Goal: Find specific page/section: Find specific page/section

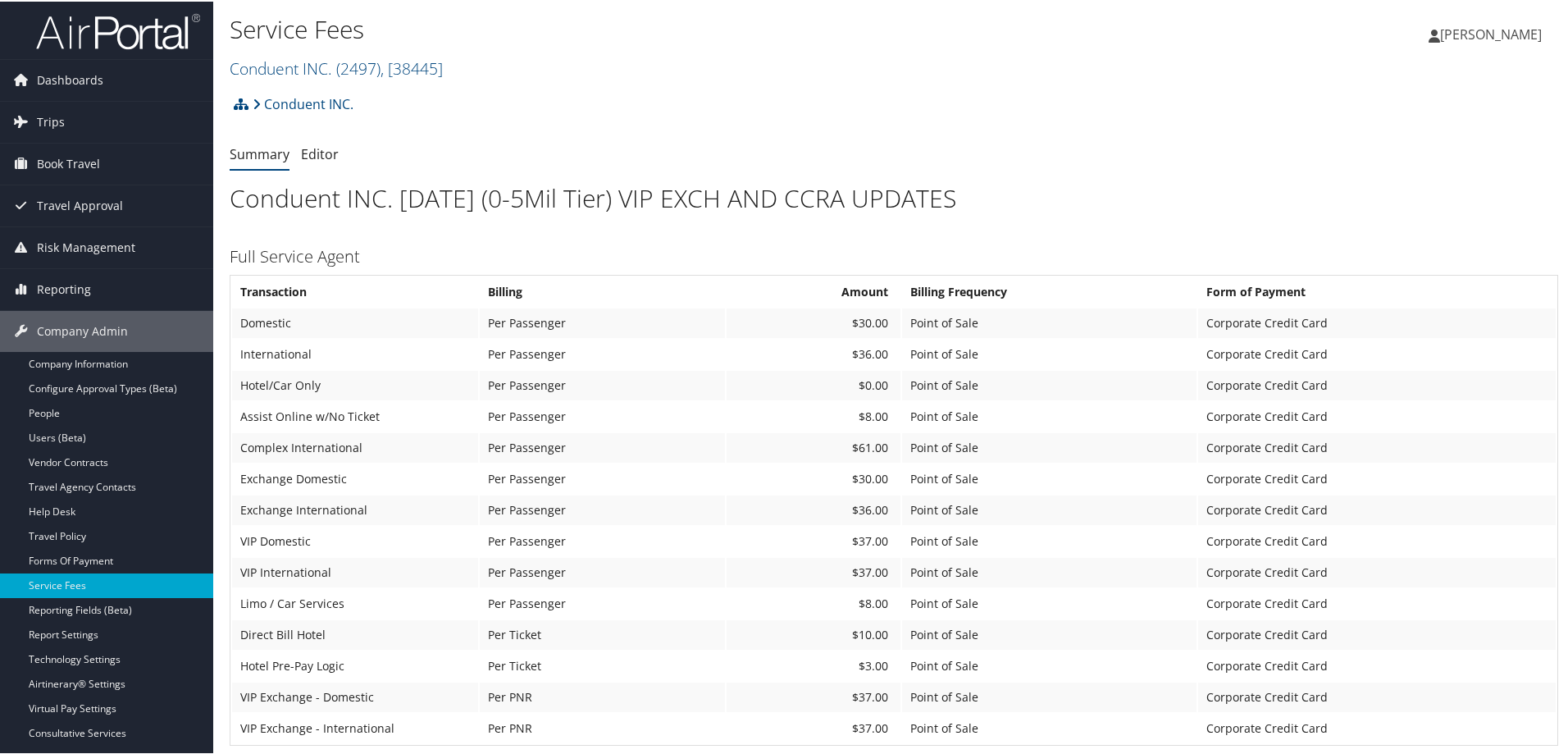
click at [459, 65] on h2 "Conduent INC. ( 2497 ) , [ 38445 ]" at bounding box center [672, 66] width 886 height 27
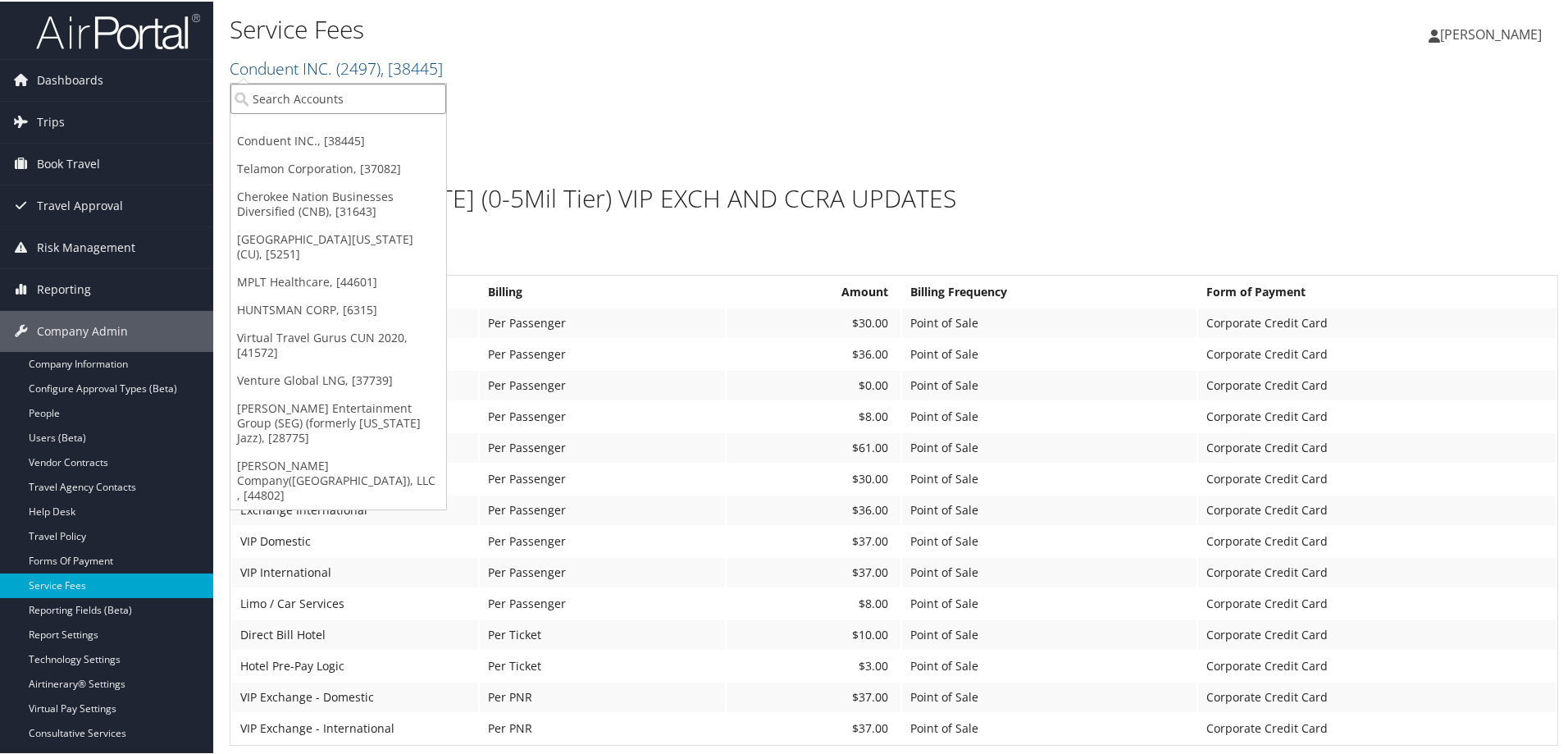
click at [362, 105] on input "search" at bounding box center [338, 97] width 215 height 30
type input "chg"
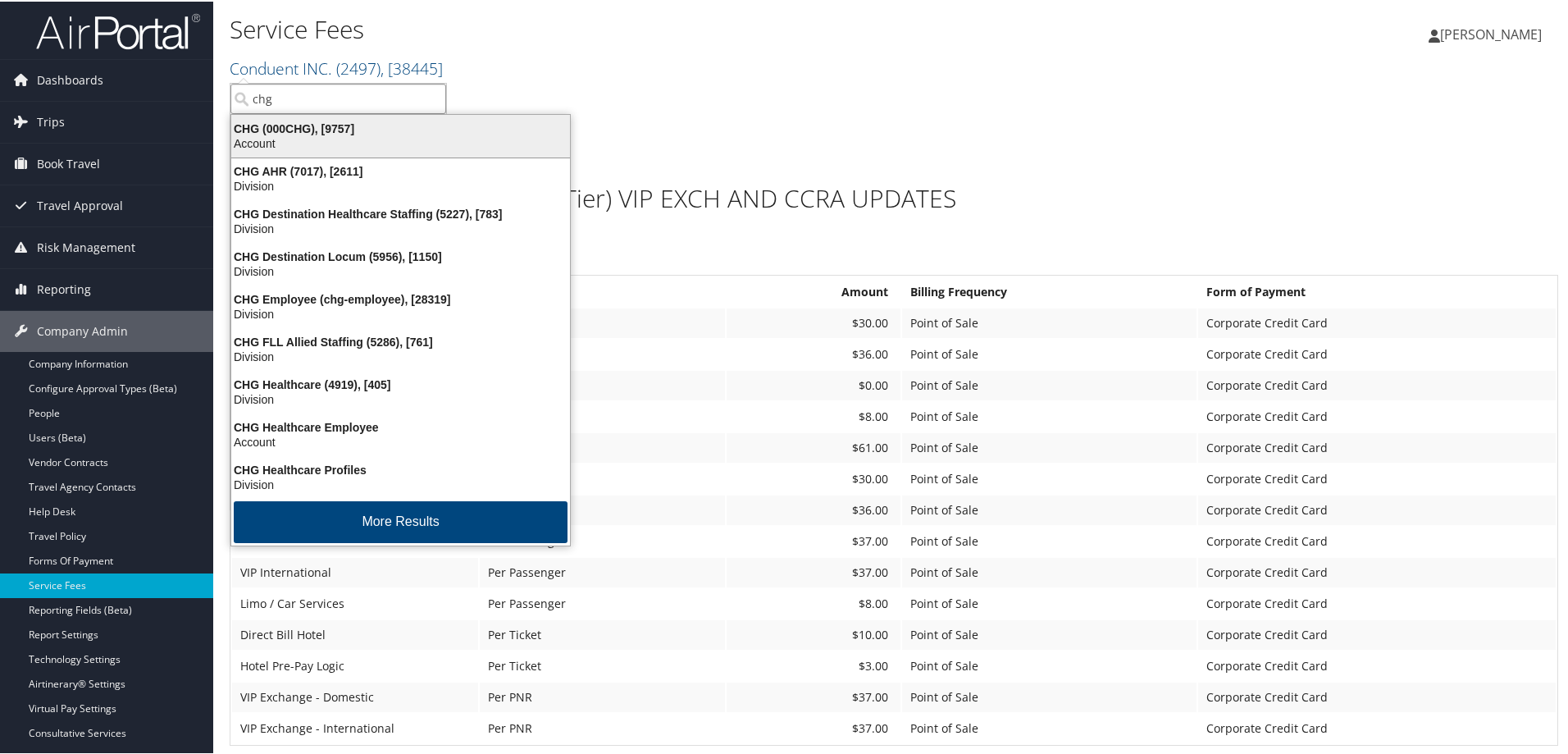
click at [352, 119] on div "CHG (000CHG), [9757]" at bounding box center [400, 126] width 358 height 15
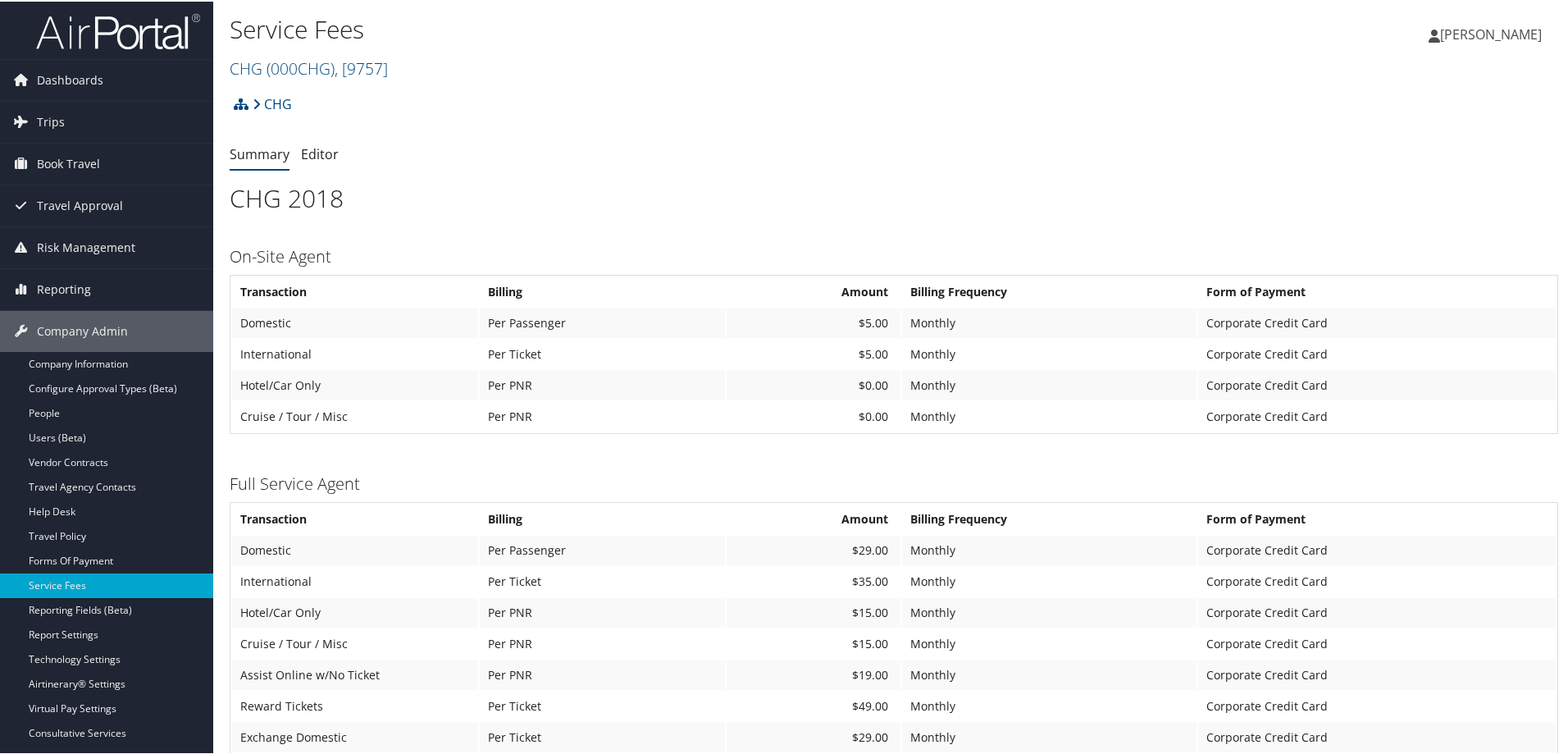
click at [402, 63] on h2 "CHG ( 000CHG ) , [ 9757 ]" at bounding box center [672, 66] width 886 height 27
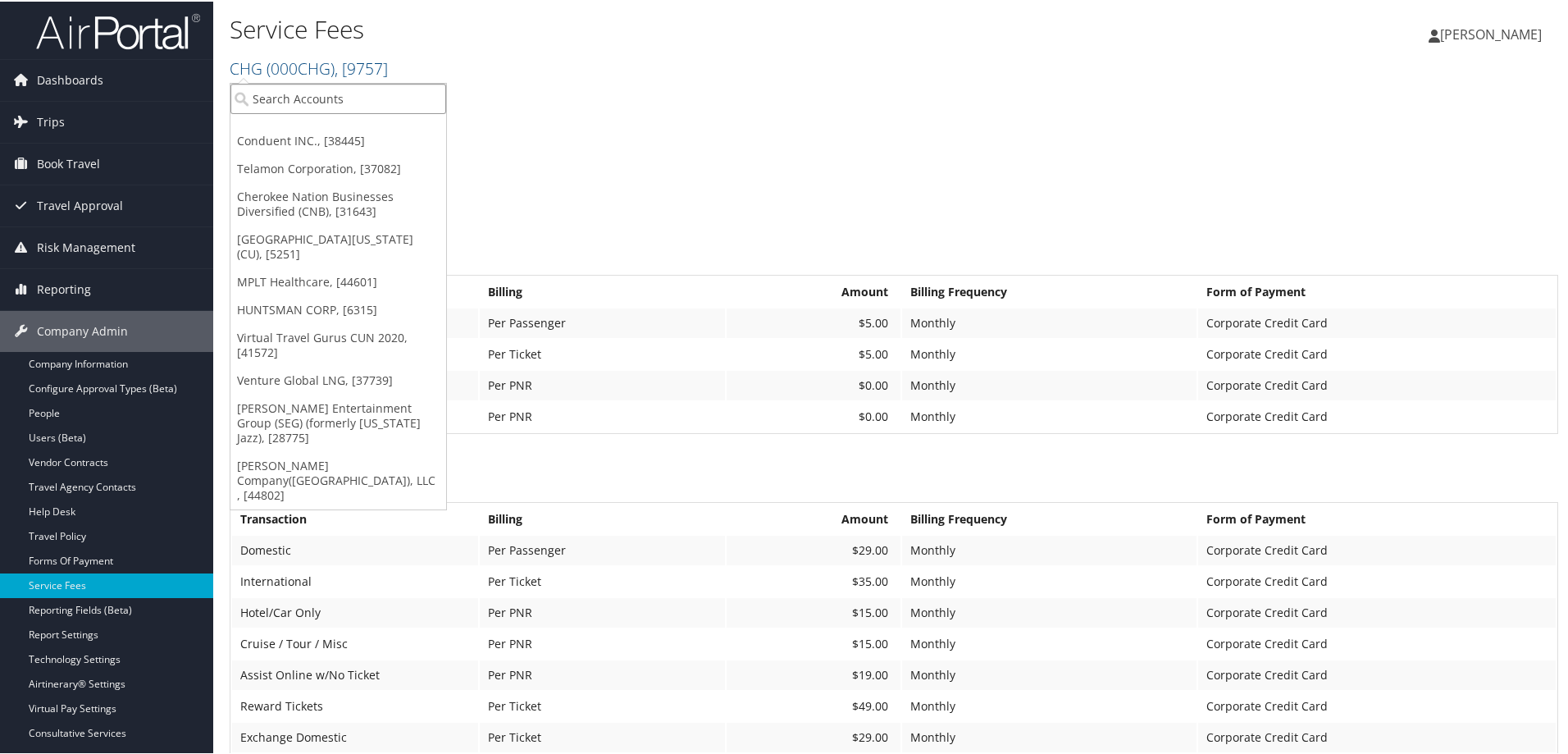
click at [322, 107] on input "search" at bounding box center [338, 97] width 215 height 30
type input "chg"
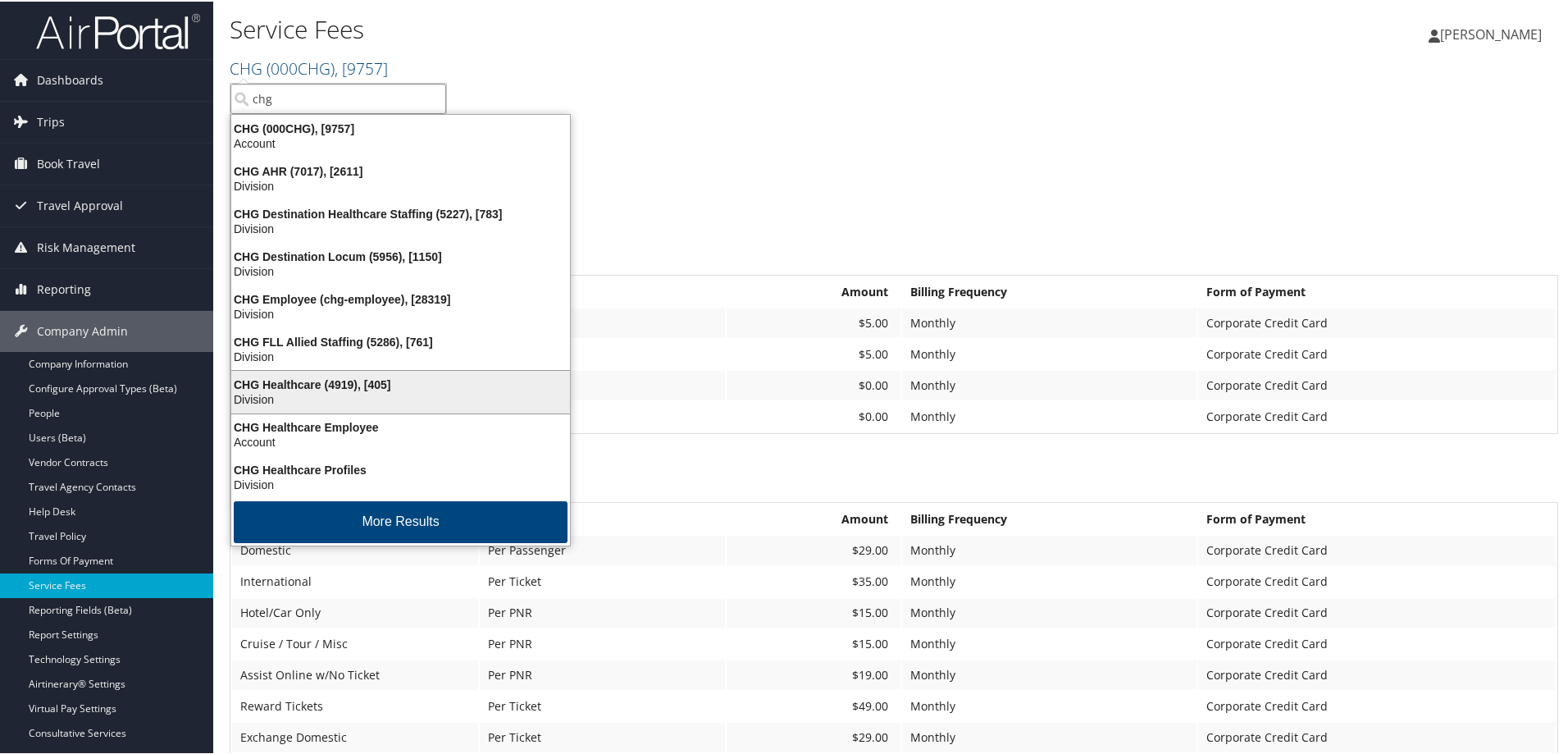
click at [351, 376] on div "CHG Healthcare (4919), [405]" at bounding box center [400, 383] width 358 height 15
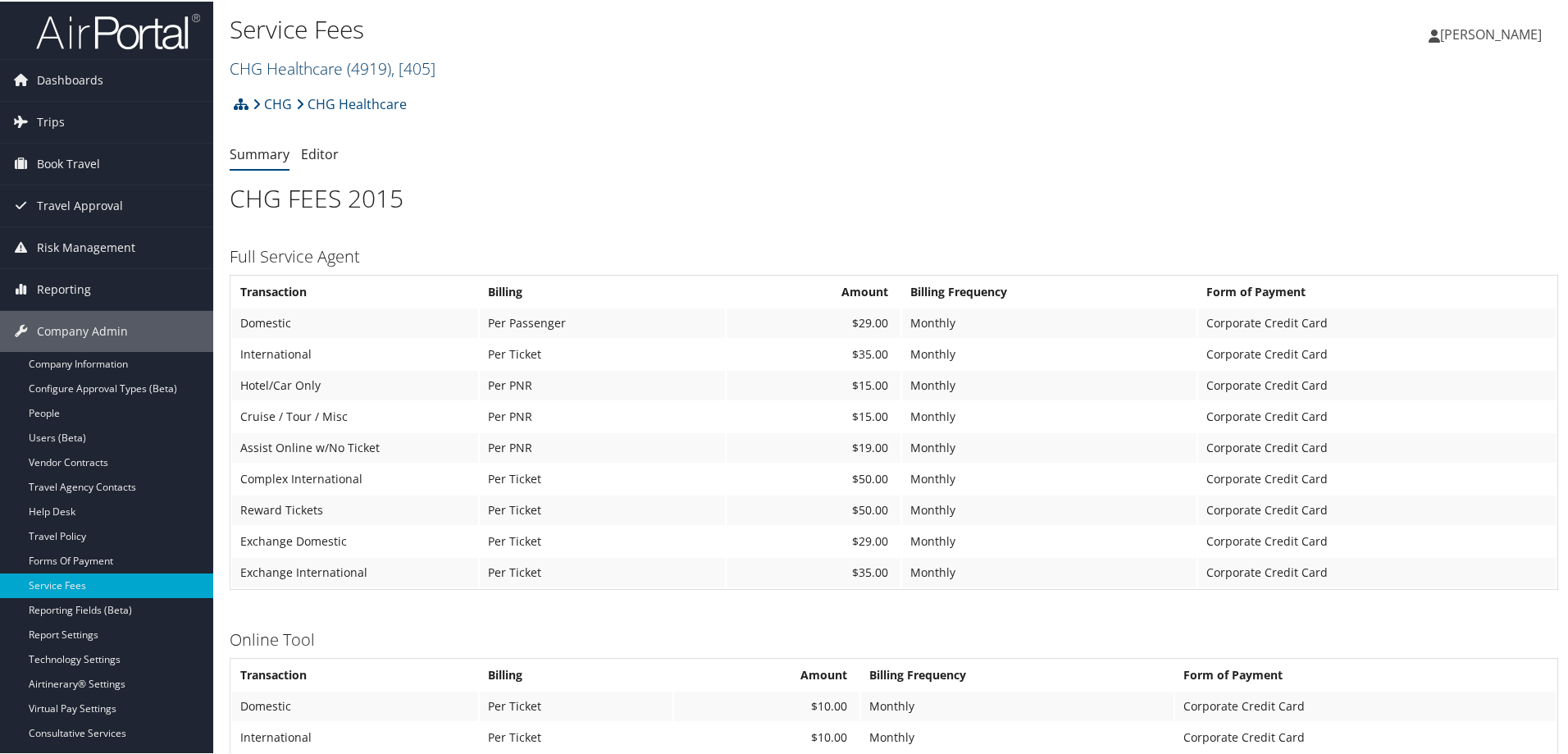
click at [436, 64] on span ", [ 405 ]" at bounding box center [413, 67] width 44 height 23
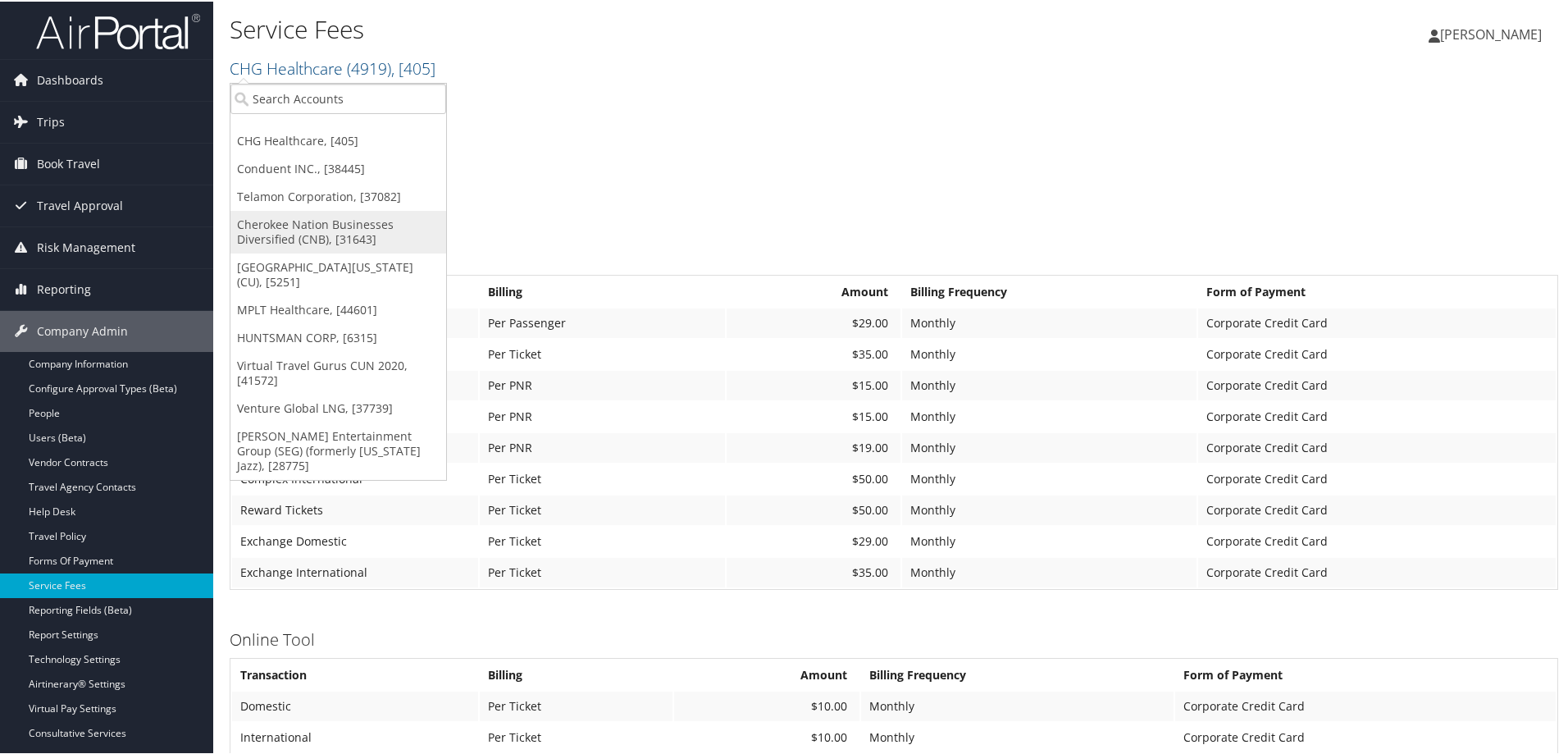
click at [284, 224] on link "Cherokee Nation Businesses Diversified (CNB), [31643]" at bounding box center [338, 231] width 215 height 43
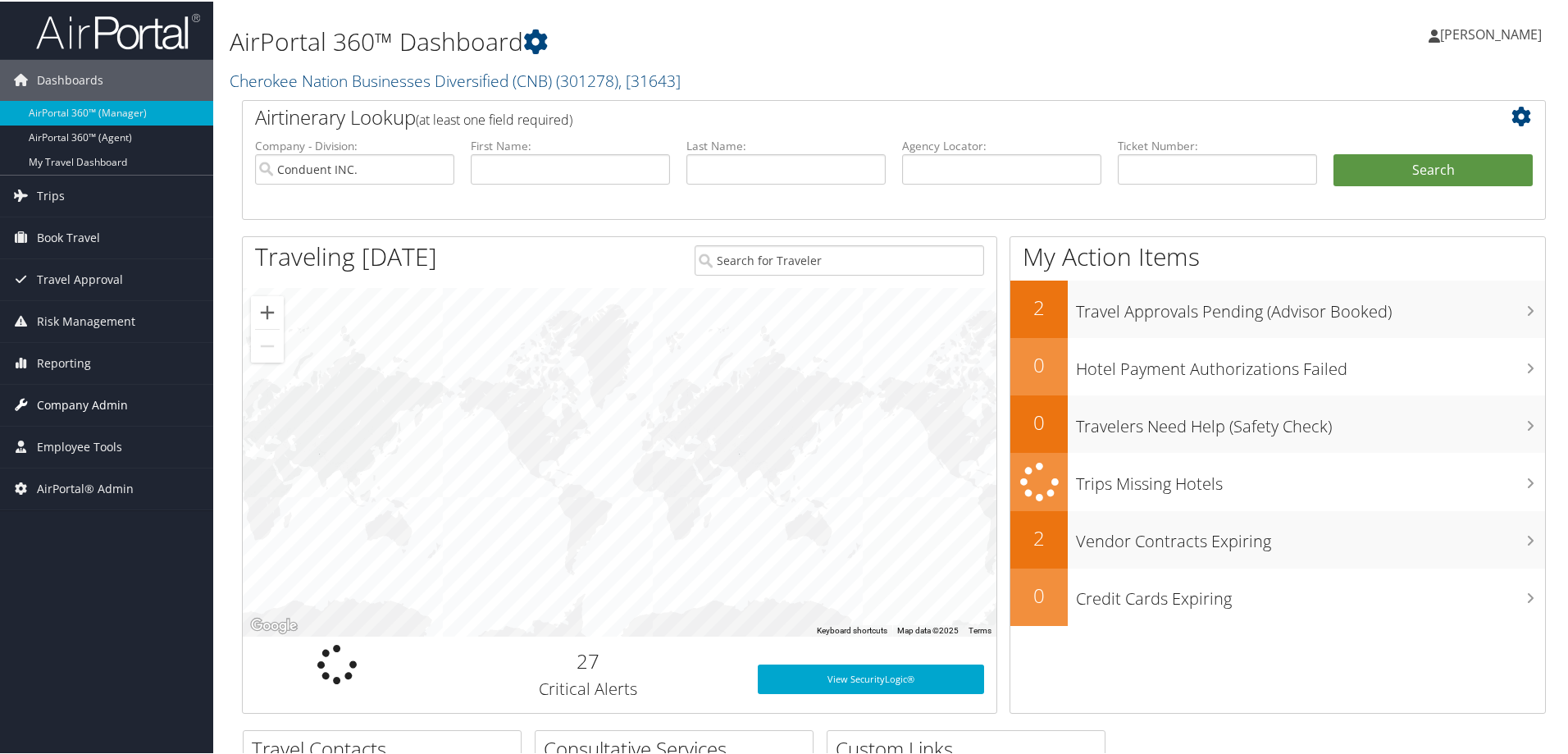
click at [88, 422] on span "Company Admin" at bounding box center [82, 403] width 91 height 41
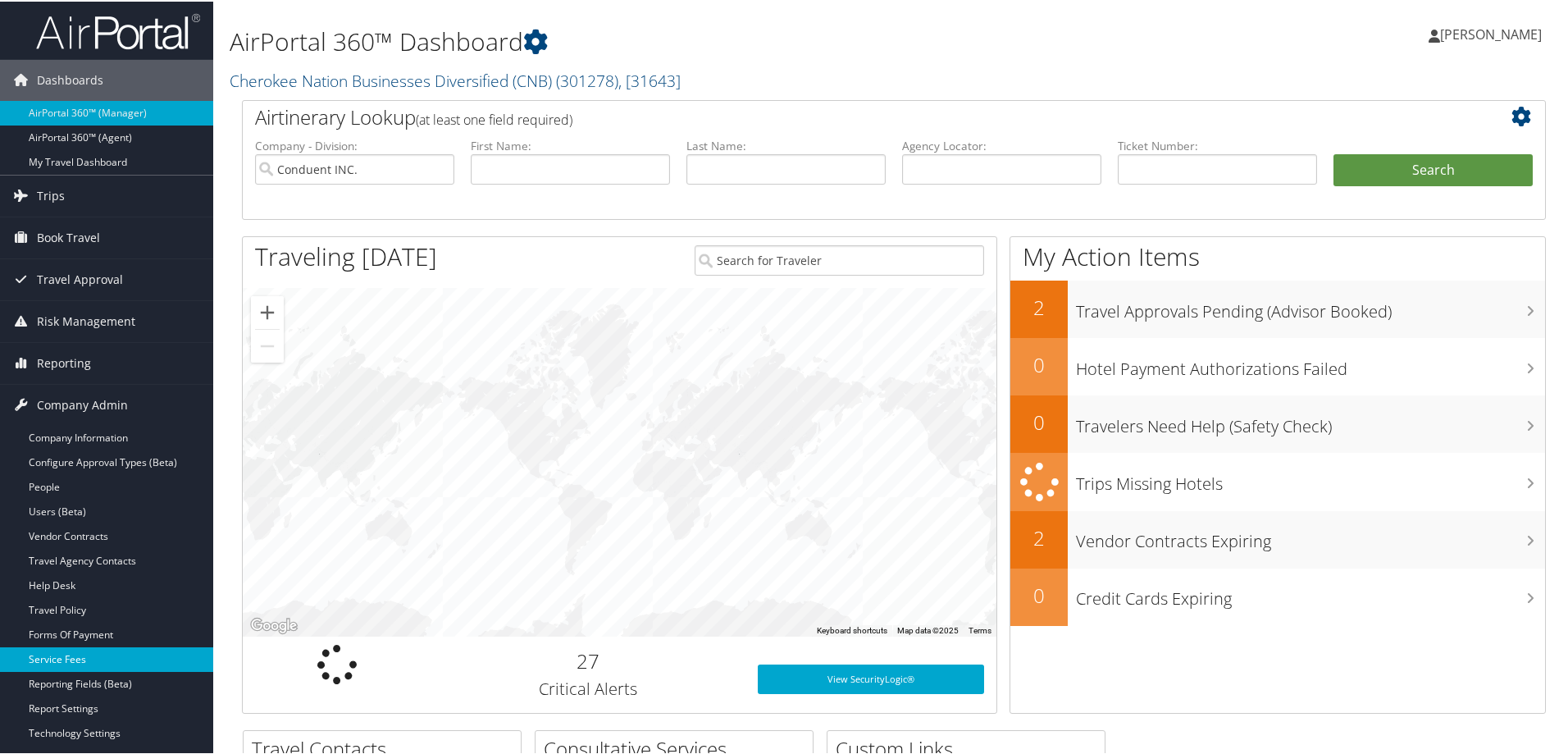
click at [73, 659] on link "Service Fees" at bounding box center [107, 657] width 213 height 24
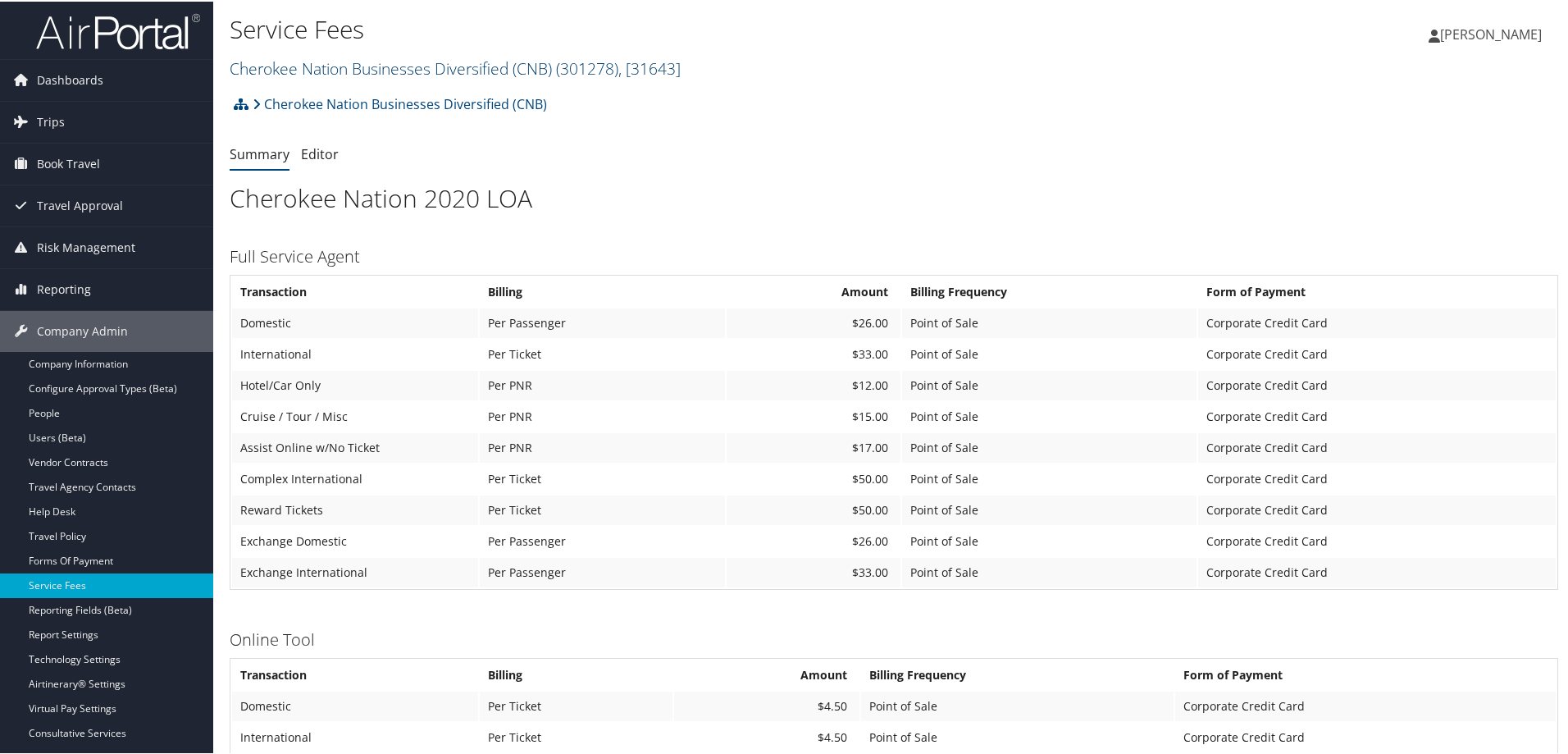
click at [680, 71] on span ", [ 31643 ]" at bounding box center [650, 67] width 63 height 23
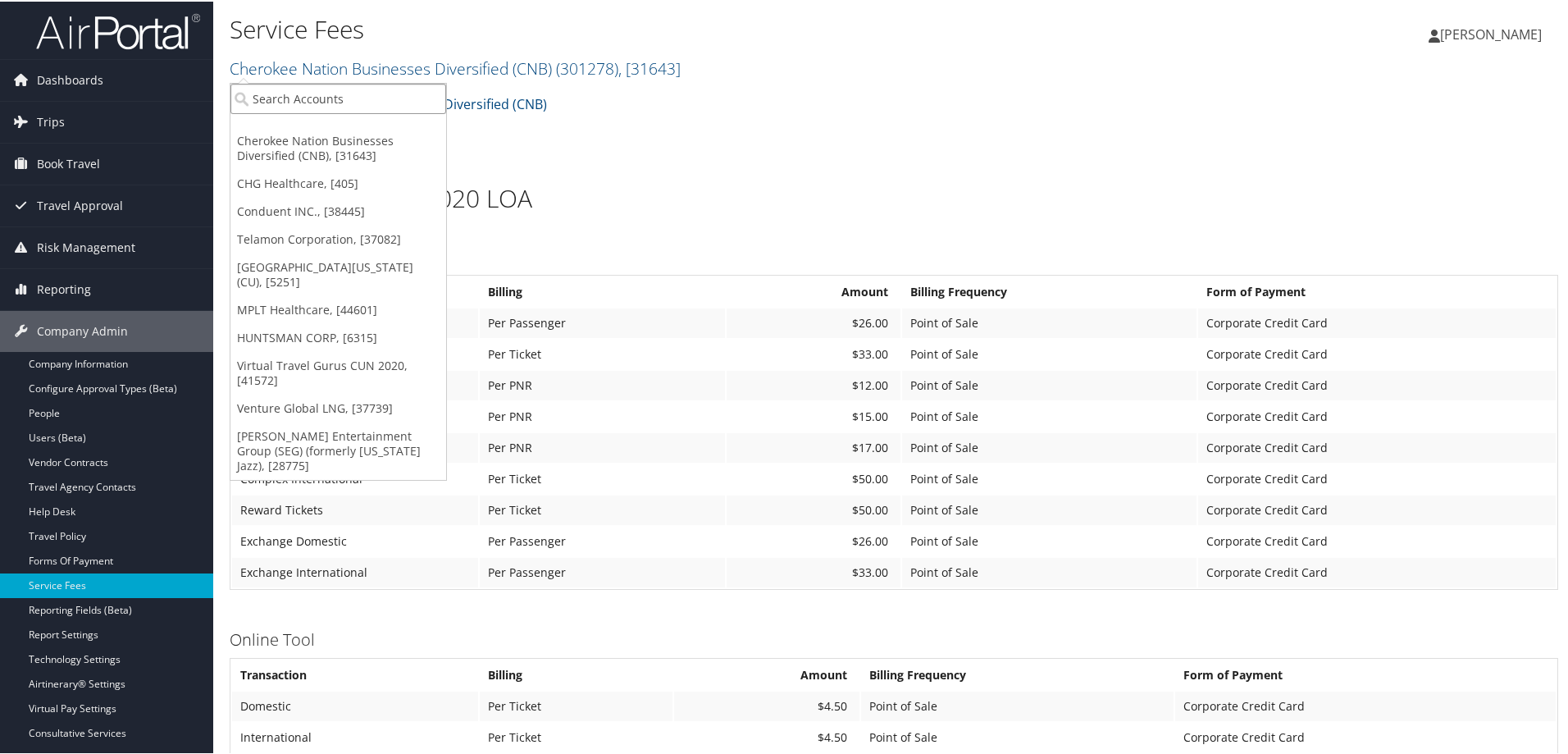
click at [394, 109] on input "search" at bounding box center [338, 97] width 215 height 30
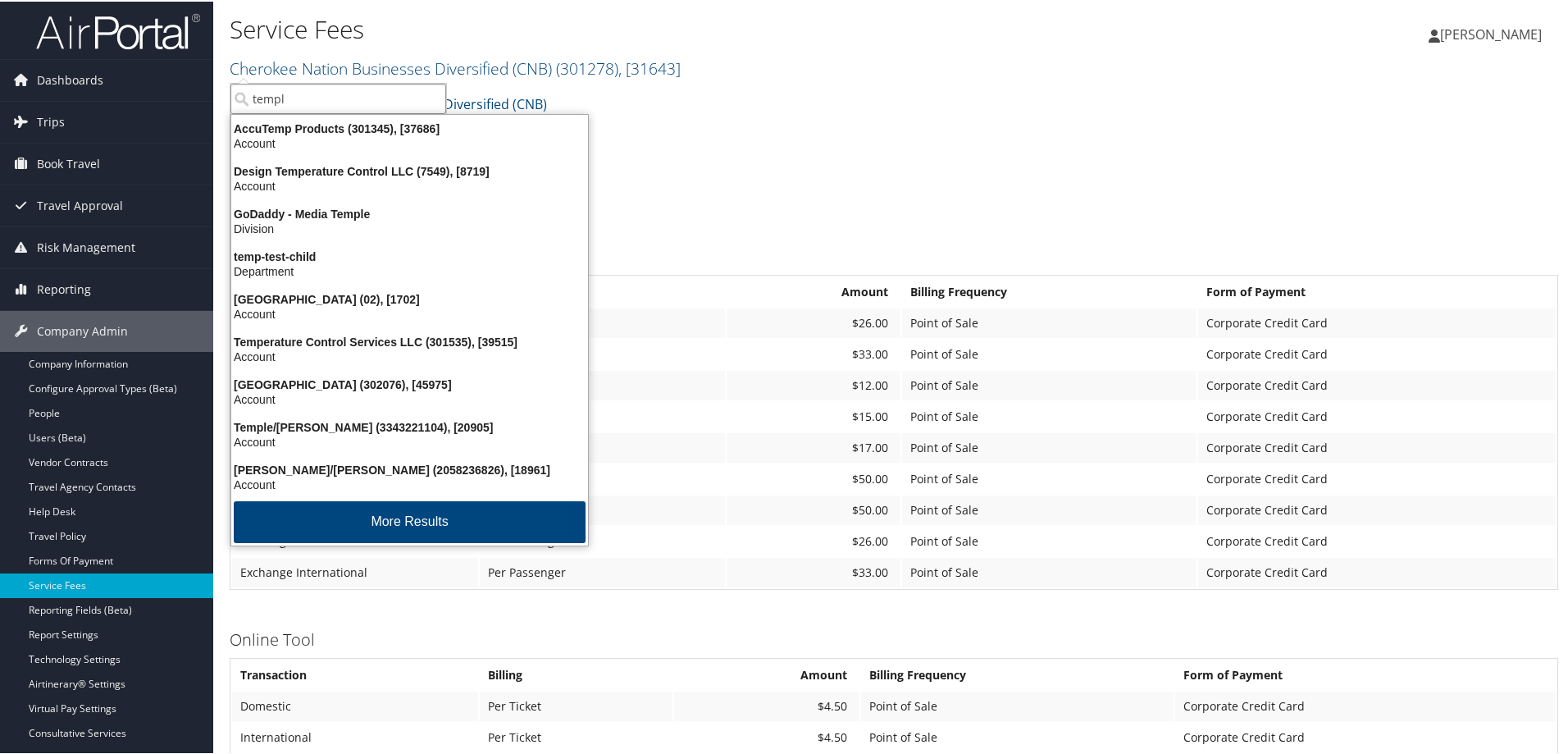
type input "temple"
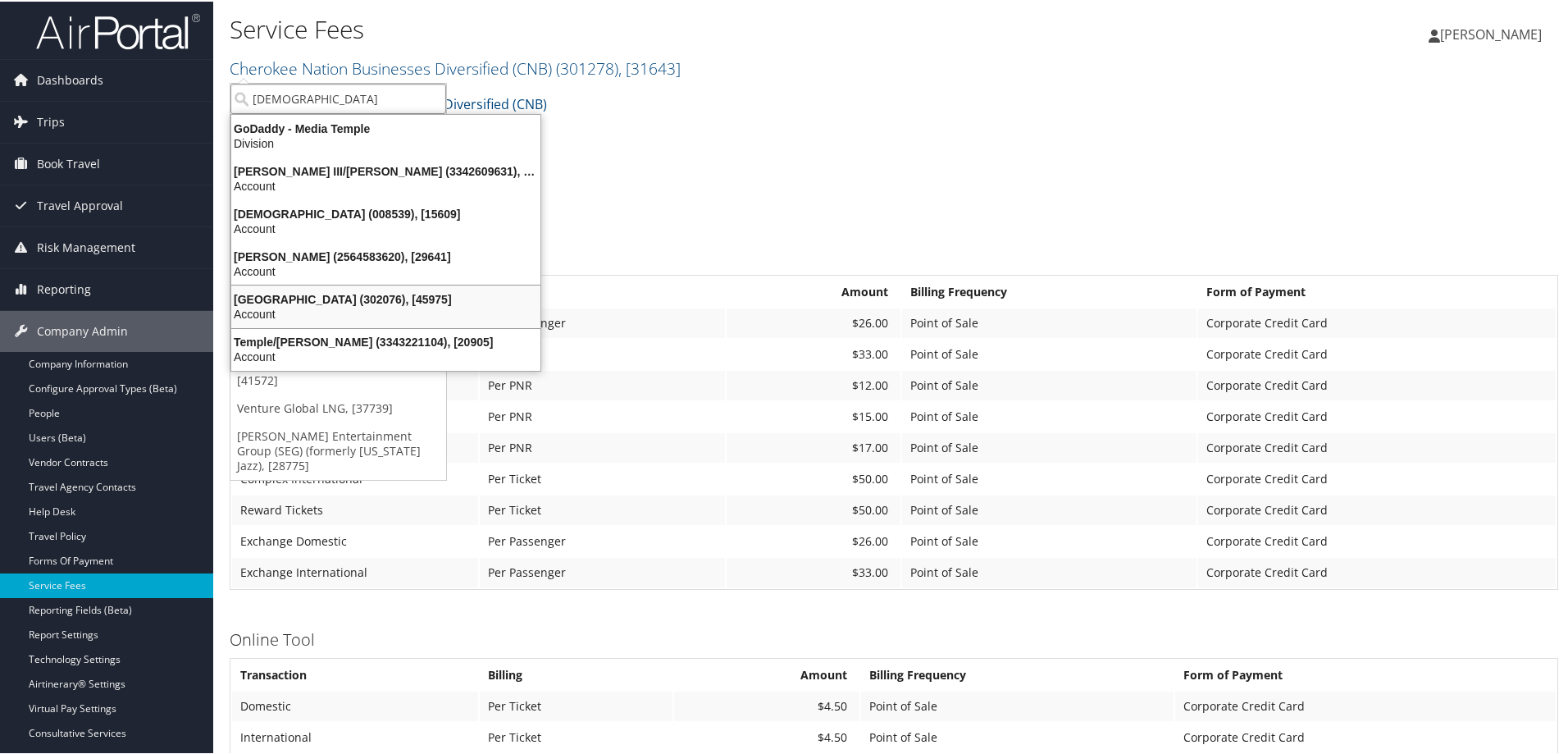
click at [300, 285] on li "Temple University (302076), [45975] Account" at bounding box center [385, 305] width 310 height 44
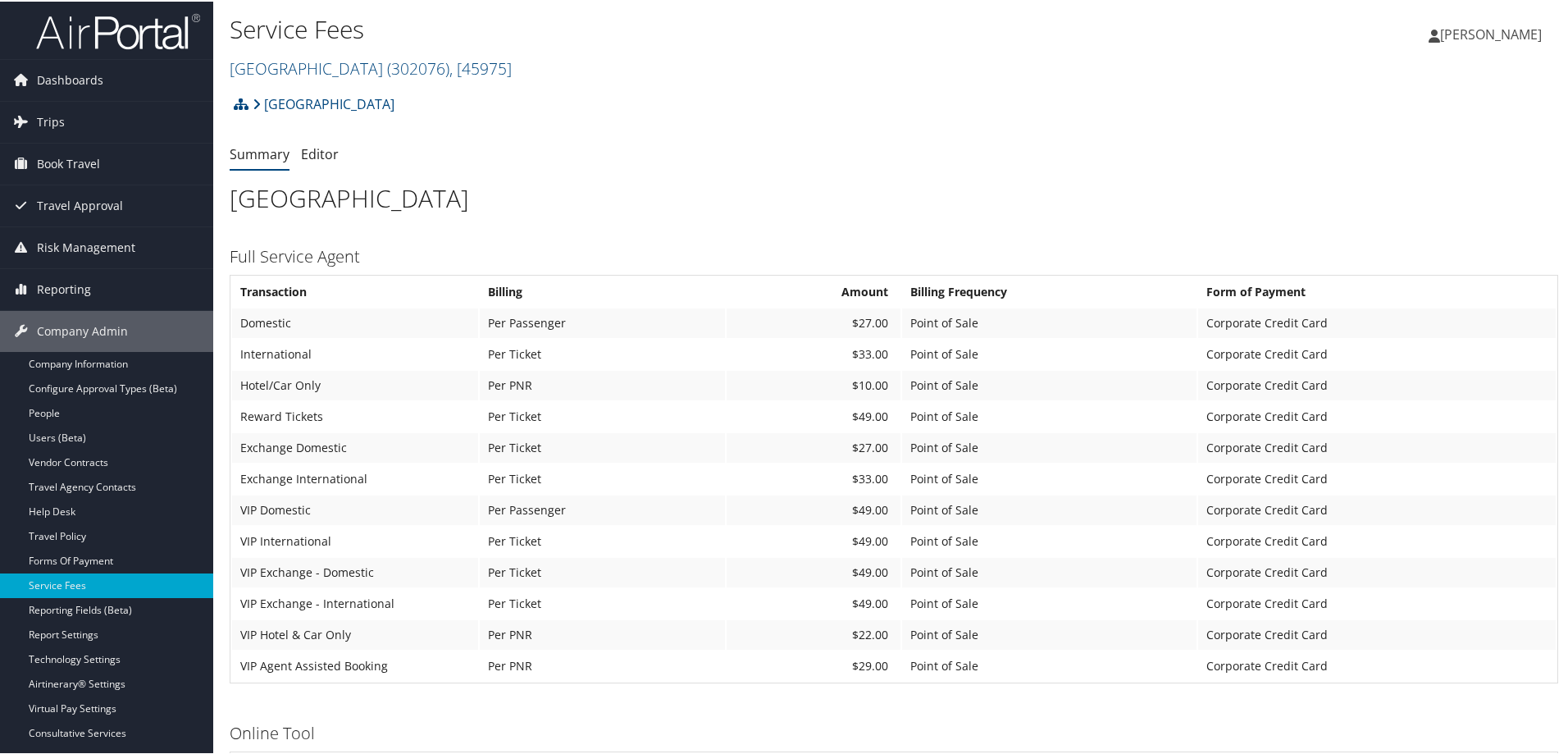
click at [1211, 64] on div "Dustin Wienke Dustin Wienke My Settings Travel Agency Contacts Log Consulting T…" at bounding box center [1312, 39] width 525 height 63
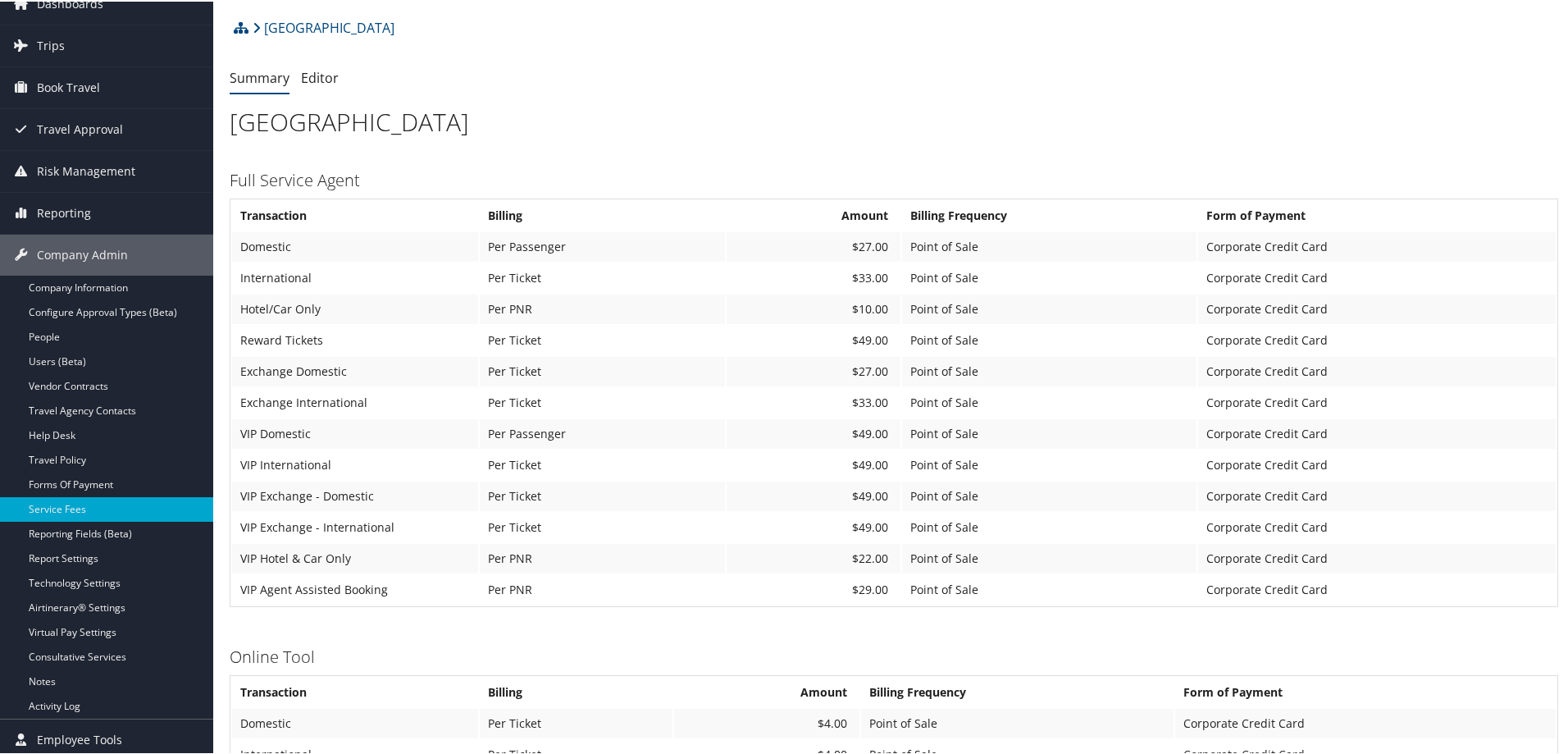
scroll to position [58, 0]
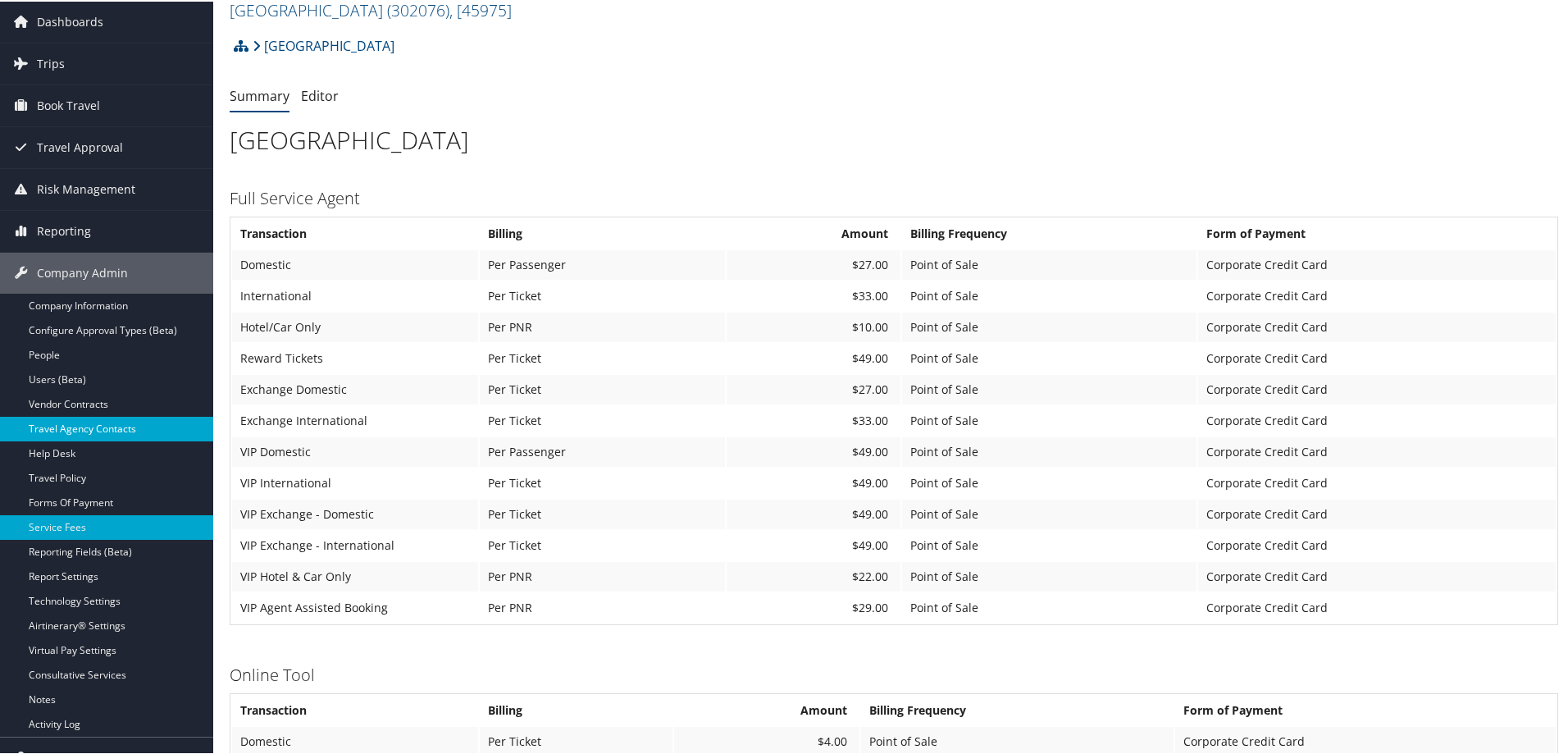
click at [76, 435] on link "Travel Agency Contacts" at bounding box center [107, 427] width 213 height 24
